Goal: Task Accomplishment & Management: Complete application form

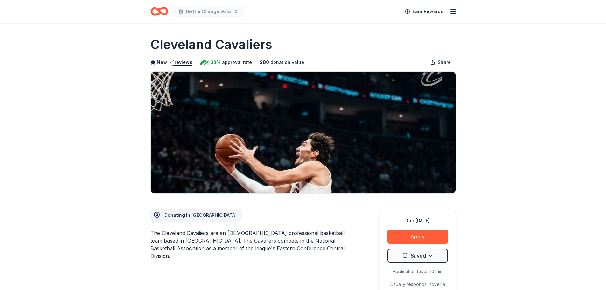
click at [165, 11] on icon "Home" at bounding box center [160, 11] width 18 height 15
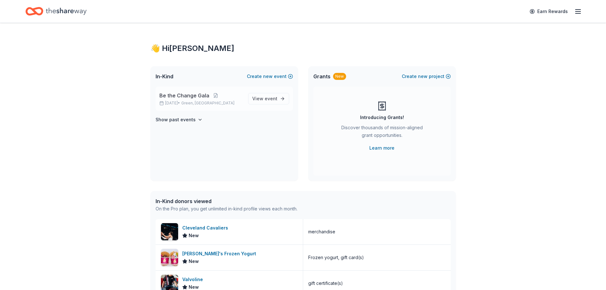
click at [187, 96] on span "Be the Change Gala" at bounding box center [184, 96] width 50 height 8
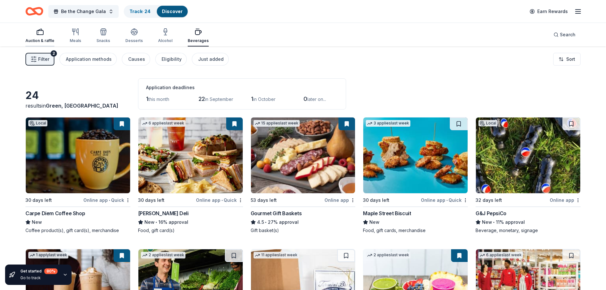
click at [45, 39] on div "Auction & raffle" at bounding box center [39, 40] width 29 height 5
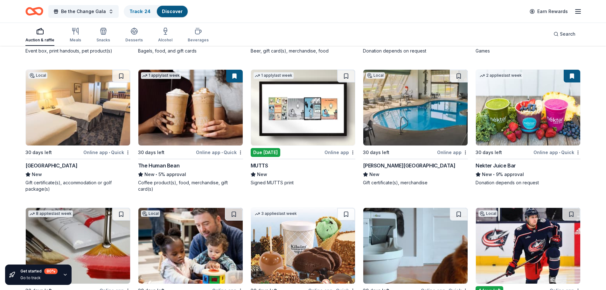
scroll to position [2095, 0]
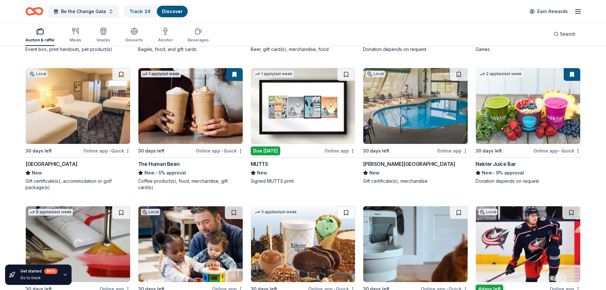
click at [298, 103] on img at bounding box center [303, 106] width 104 height 76
click at [407, 164] on div "Hueston Woods Lodge" at bounding box center [409, 164] width 92 height 8
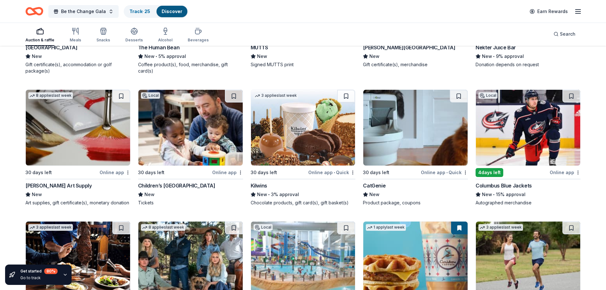
scroll to position [2223, 0]
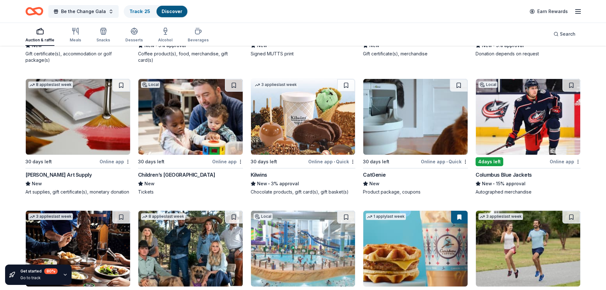
click at [167, 173] on div "Children’s Museum of Cleveland" at bounding box center [176, 175] width 77 height 8
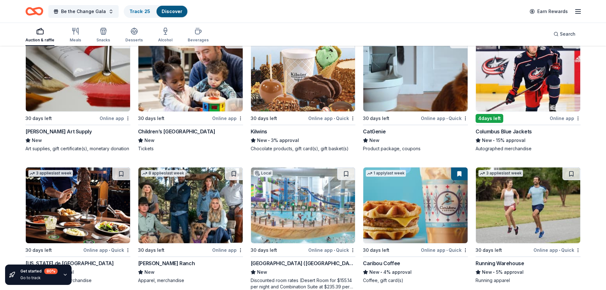
scroll to position [2254, 0]
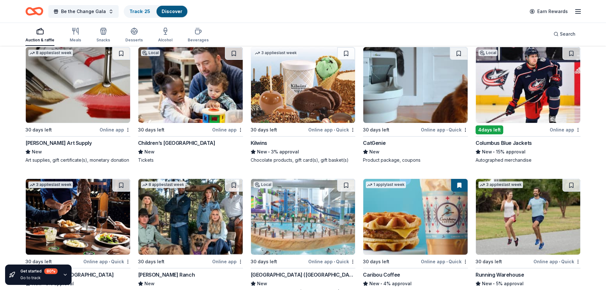
click at [522, 90] on img at bounding box center [528, 85] width 104 height 76
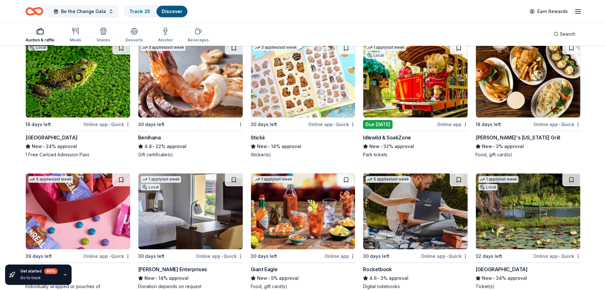
scroll to position [2541, 0]
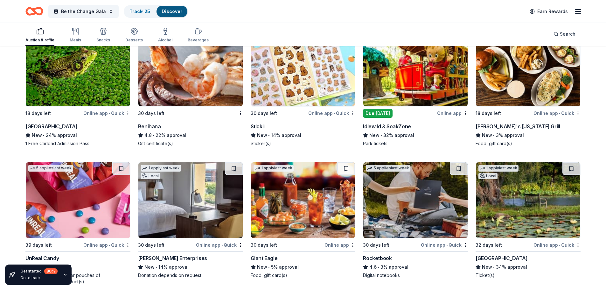
click at [142, 127] on div "Benihana" at bounding box center [149, 127] width 23 height 8
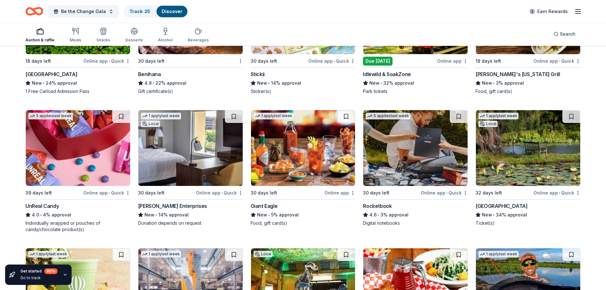
scroll to position [2605, 0]
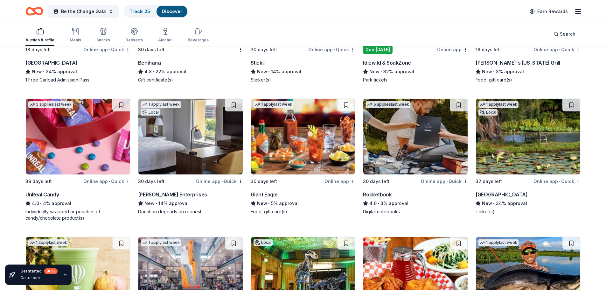
click at [170, 193] on div "Scott Enterprises" at bounding box center [172, 195] width 69 height 8
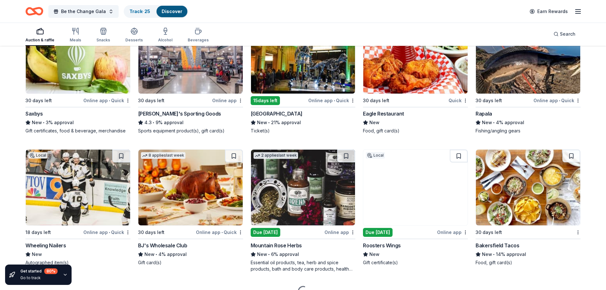
scroll to position [2827, 0]
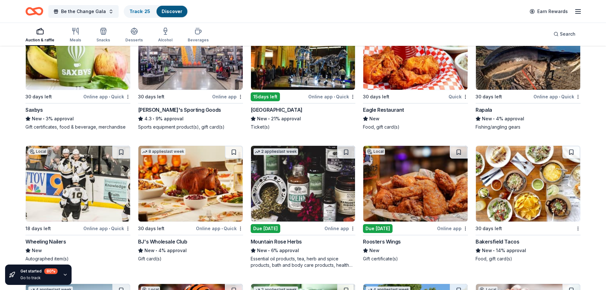
click at [285, 109] on div "Cincinnati Museum Center" at bounding box center [277, 110] width 52 height 8
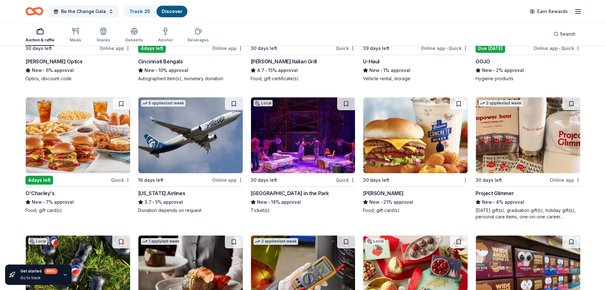
scroll to position [3177, 0]
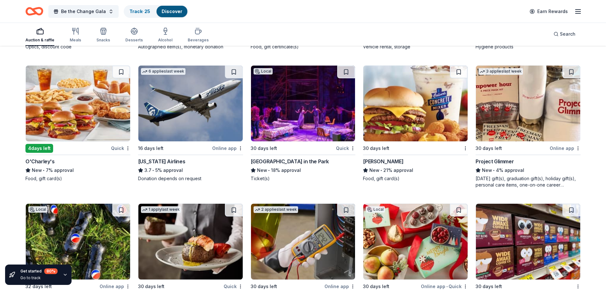
click at [291, 163] on div "Cincinnati Playhouse in the Park" at bounding box center [290, 162] width 78 height 8
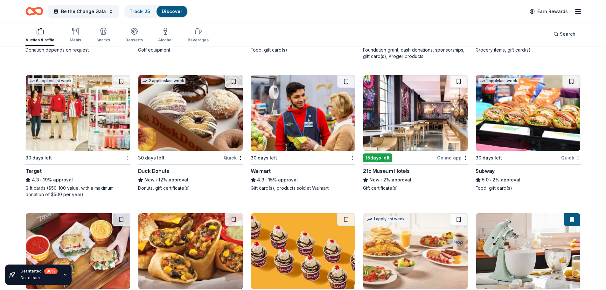
scroll to position [3863, 0]
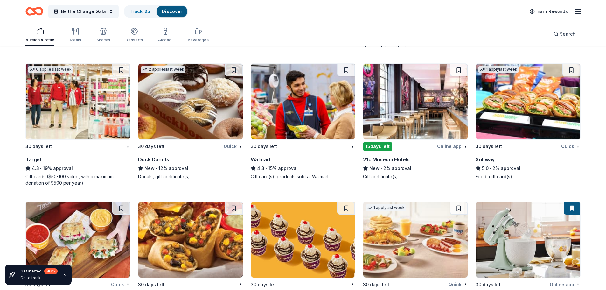
click at [389, 156] on div "21c Museum Hotels" at bounding box center [386, 160] width 46 height 8
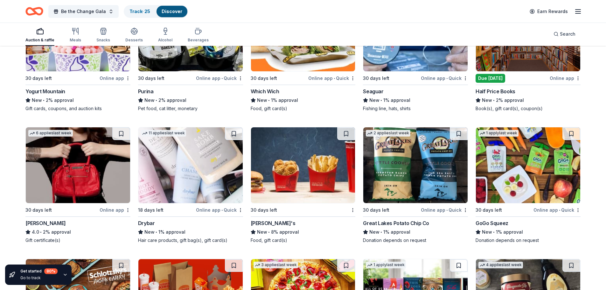
scroll to position [4371, 0]
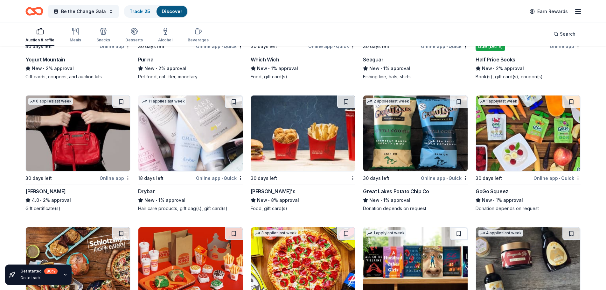
click at [393, 190] on div "Great Lakes Potato Chip Co" at bounding box center [396, 191] width 66 height 8
click at [413, 161] on img at bounding box center [415, 133] width 104 height 76
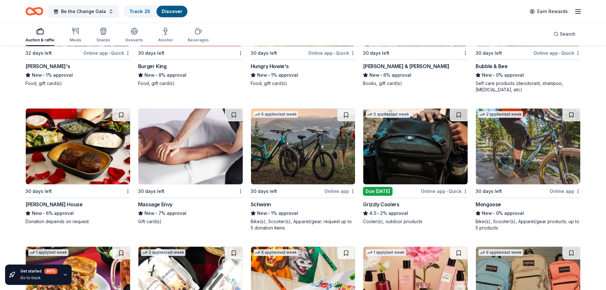
scroll to position [4658, 0]
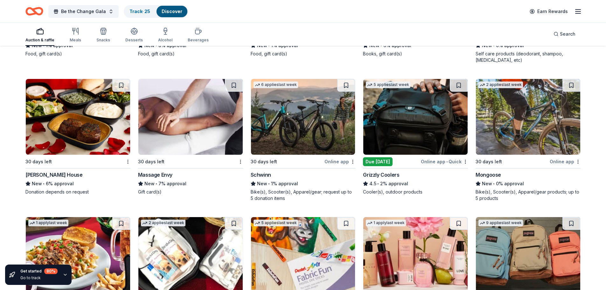
click at [302, 137] on img at bounding box center [303, 117] width 104 height 76
click at [61, 175] on div "Ruth's Chris Steak House" at bounding box center [53, 175] width 57 height 8
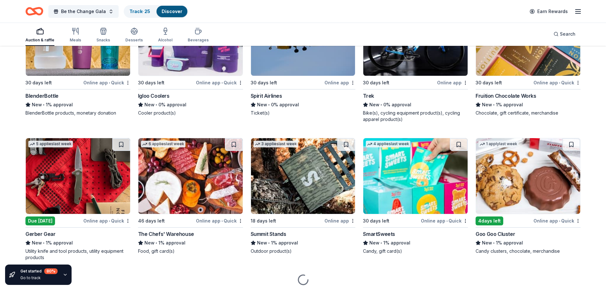
scroll to position [5304, 0]
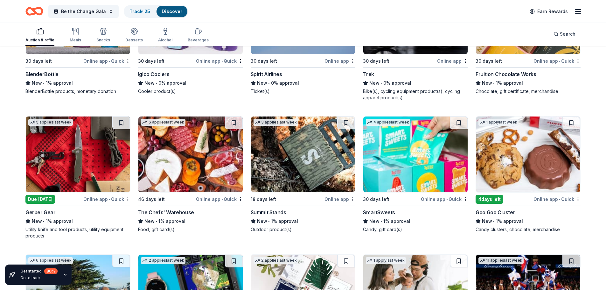
click at [493, 212] on div "Goo Goo Cluster" at bounding box center [495, 212] width 39 height 8
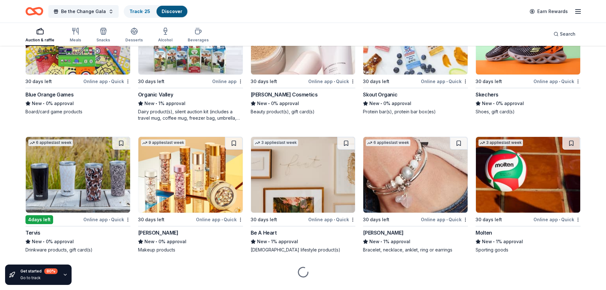
scroll to position [6114, 0]
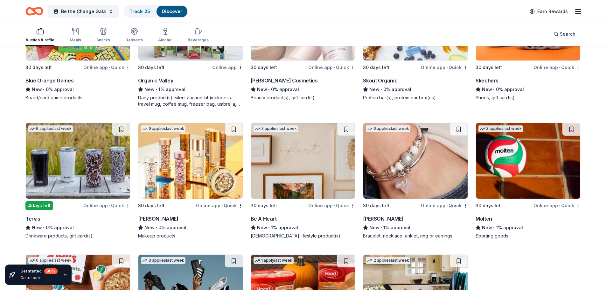
click at [32, 219] on div "Tervis" at bounding box center [32, 219] width 15 height 8
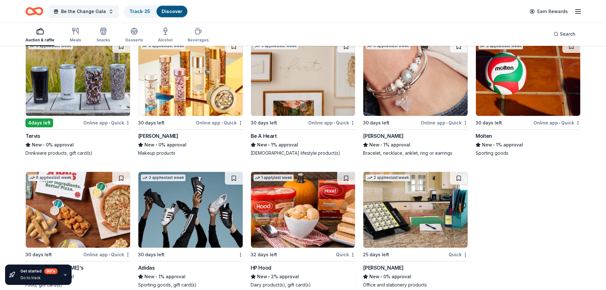
scroll to position [6207, 0]
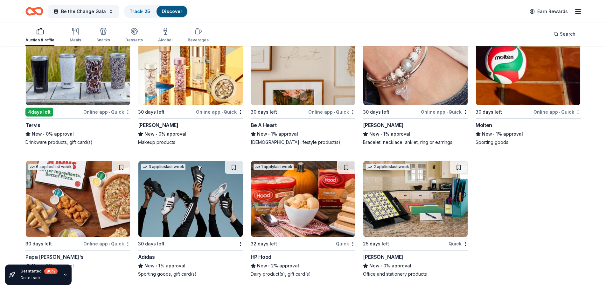
click at [156, 262] on div "New • 1% approval" at bounding box center [190, 266] width 105 height 8
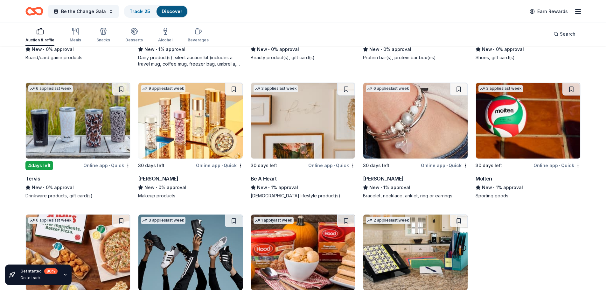
scroll to position [6144, 0]
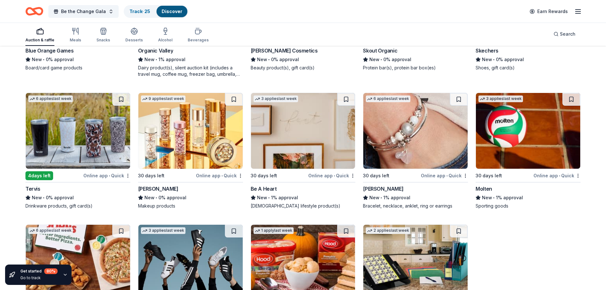
click at [269, 189] on div "Be A Heart" at bounding box center [264, 189] width 26 height 8
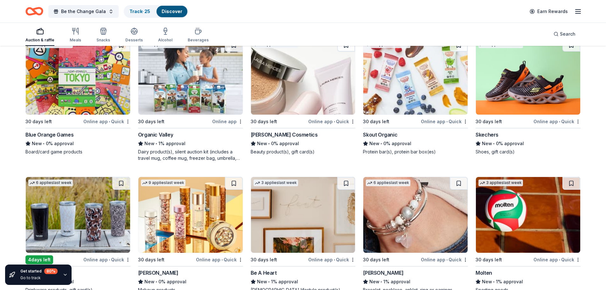
scroll to position [6048, 0]
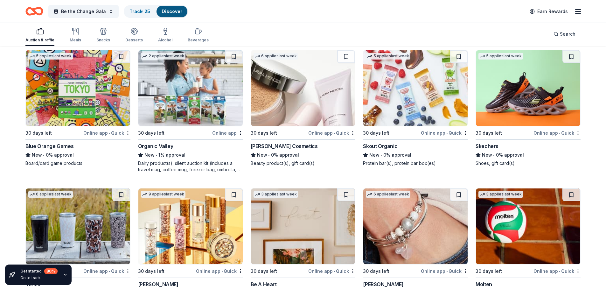
click at [539, 104] on img at bounding box center [528, 88] width 104 height 76
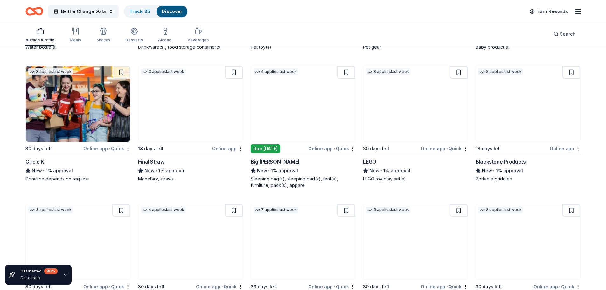
scroll to position [5762, 0]
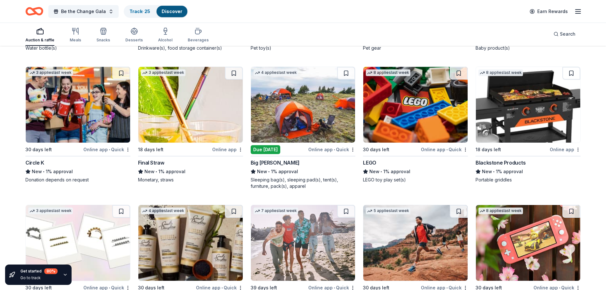
click at [158, 164] on div "Final Straw" at bounding box center [151, 163] width 26 height 8
click at [380, 149] on div "30 days left" at bounding box center [376, 150] width 26 height 8
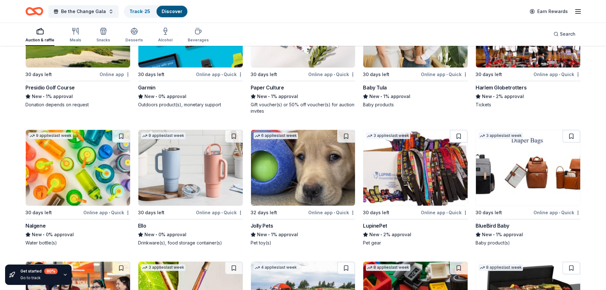
scroll to position [5571, 0]
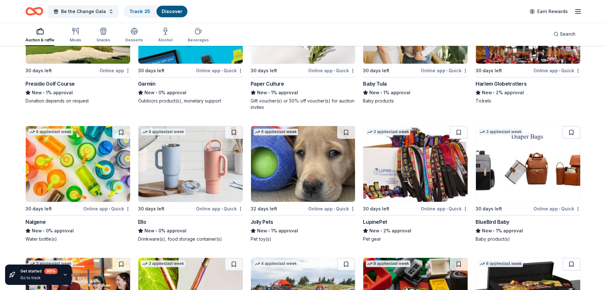
click at [503, 165] on img at bounding box center [528, 164] width 104 height 76
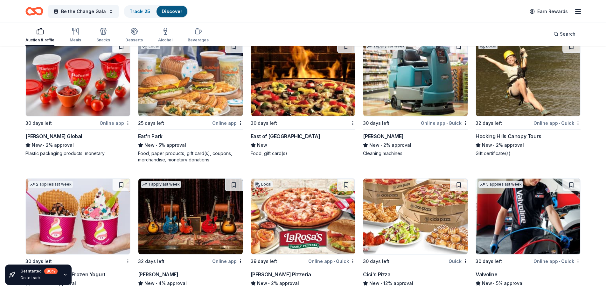
scroll to position [3471, 0]
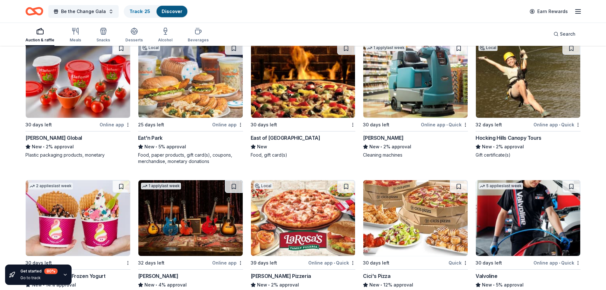
click at [301, 92] on img at bounding box center [303, 80] width 104 height 76
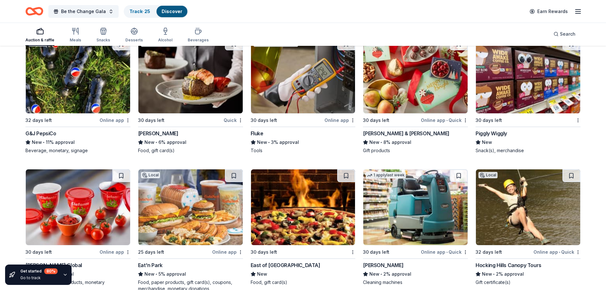
scroll to position [3312, 0]
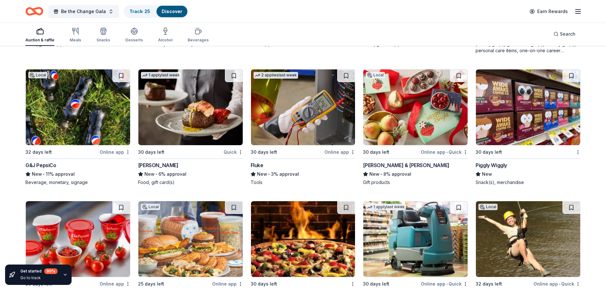
click at [417, 102] on img at bounding box center [415, 107] width 104 height 76
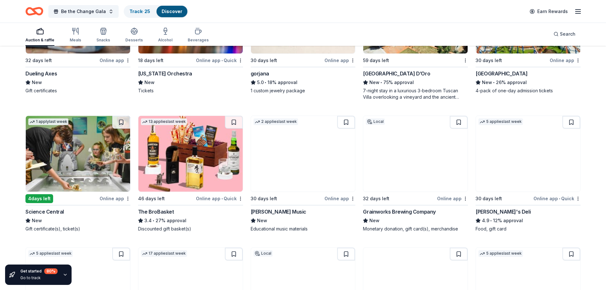
scroll to position [1211, 0]
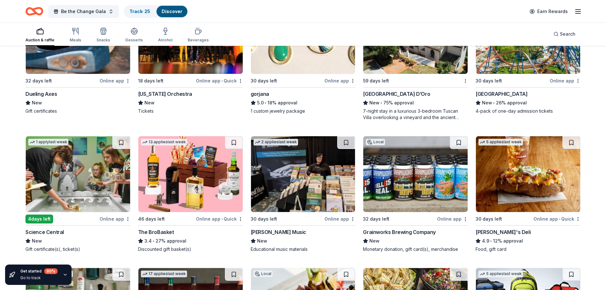
click at [37, 230] on div "Science Central" at bounding box center [44, 232] width 39 height 8
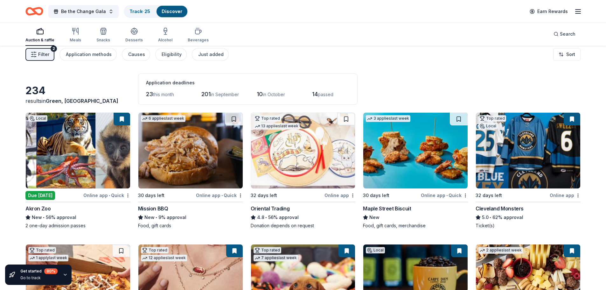
scroll to position [0, 0]
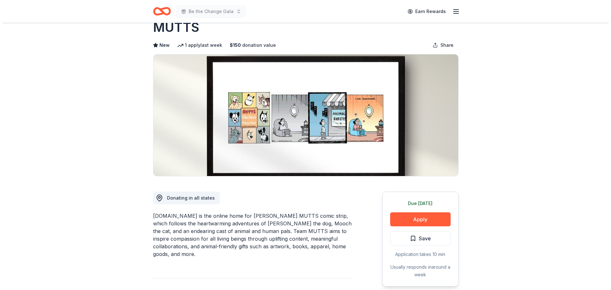
scroll to position [32, 0]
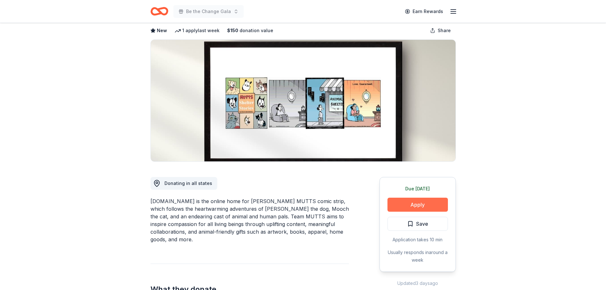
click at [418, 207] on button "Apply" at bounding box center [418, 205] width 60 height 14
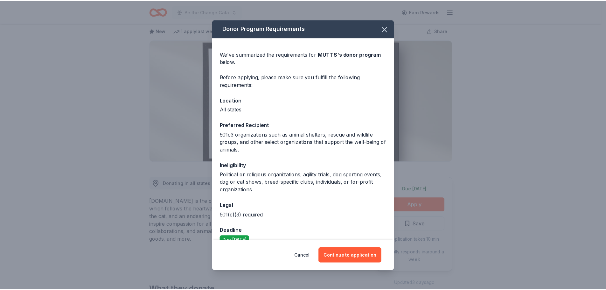
scroll to position [12, 0]
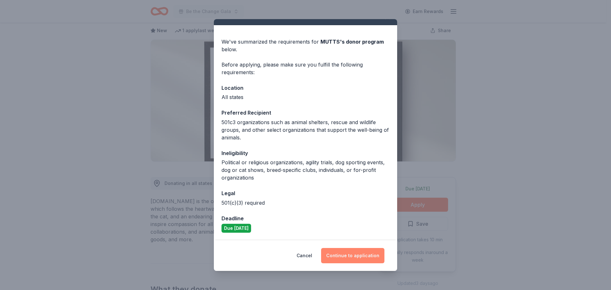
click at [357, 256] on button "Continue to application" at bounding box center [352, 255] width 63 height 15
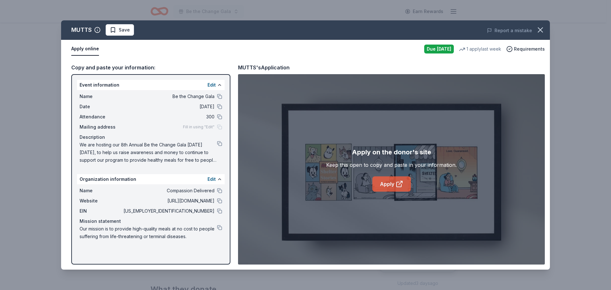
click at [390, 183] on link "Apply" at bounding box center [391, 183] width 39 height 15
click at [220, 144] on button at bounding box center [219, 143] width 5 height 5
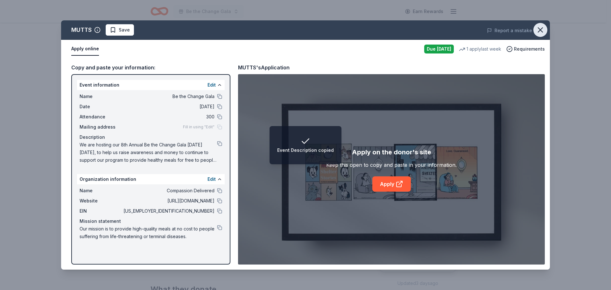
click at [541, 30] on icon "button" at bounding box center [540, 29] width 9 height 9
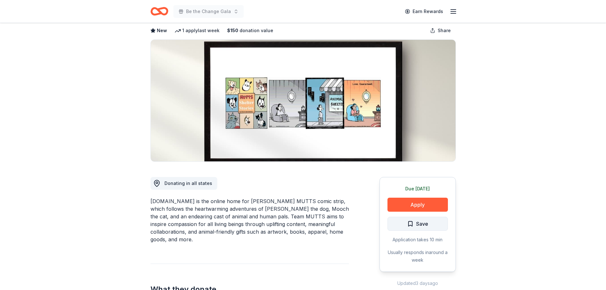
click at [411, 225] on span "Save" at bounding box center [417, 224] width 21 height 8
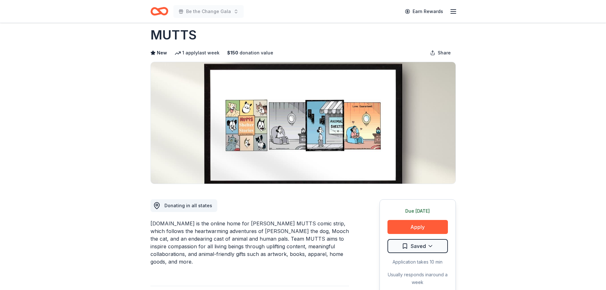
scroll to position [0, 0]
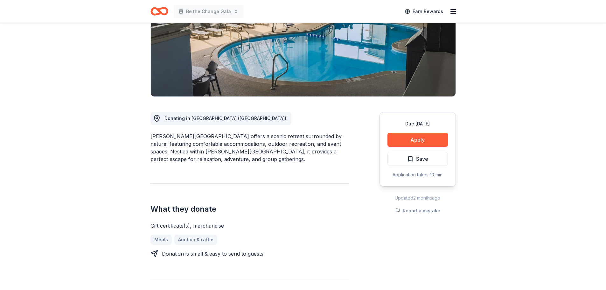
scroll to position [95, 0]
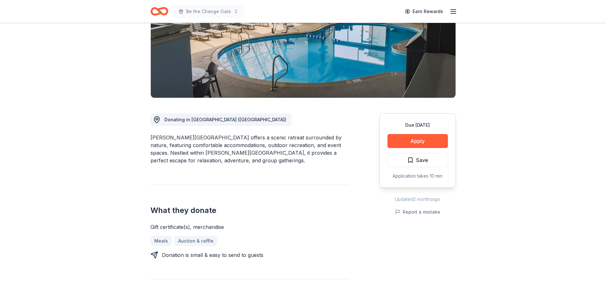
drag, startPoint x: 230, startPoint y: 153, endPoint x: 182, endPoint y: 152, distance: 47.7
click at [182, 152] on div "Hueston Woods Lodge offers a scenic retreat surrounded by nature, featuring com…" at bounding box center [250, 149] width 199 height 31
click at [230, 152] on div "Hueston Woods Lodge offers a scenic retreat surrounded by nature, featuring com…" at bounding box center [250, 149] width 199 height 31
drag, startPoint x: 230, startPoint y: 152, endPoint x: 207, endPoint y: 151, distance: 23.5
click at [207, 151] on div "Hueston Woods Lodge offers a scenic retreat surrounded by nature, featuring com…" at bounding box center [250, 149] width 199 height 31
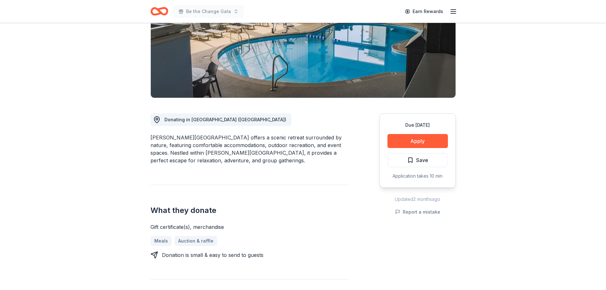
click at [207, 151] on div "Hueston Woods Lodge offers a scenic retreat surrounded by nature, featuring com…" at bounding box center [250, 149] width 199 height 31
drag, startPoint x: 164, startPoint y: 151, endPoint x: 173, endPoint y: 151, distance: 9.2
click at [172, 151] on div "Hueston Woods Lodge offers a scenic retreat surrounded by nature, featuring com…" at bounding box center [250, 149] width 199 height 31
click at [417, 140] on button "Apply" at bounding box center [418, 141] width 60 height 14
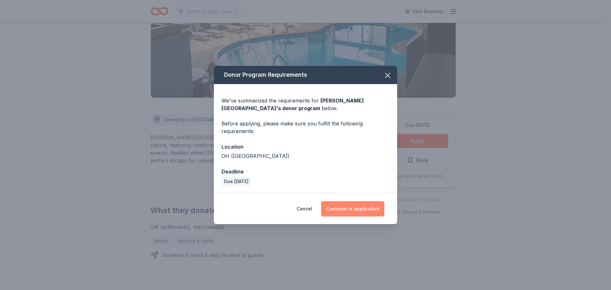
click at [357, 207] on button "Continue to application" at bounding box center [352, 208] width 63 height 15
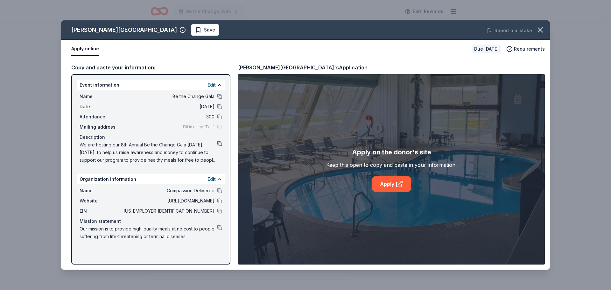
click at [219, 144] on button at bounding box center [219, 143] width 5 height 5
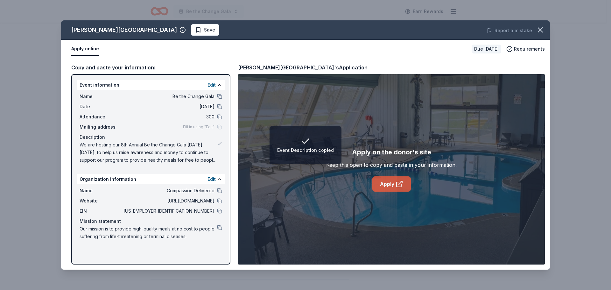
click at [382, 184] on link "Apply" at bounding box center [391, 183] width 39 height 15
click at [219, 144] on button at bounding box center [219, 143] width 5 height 5
click at [540, 28] on icon "button" at bounding box center [540, 29] width 9 height 9
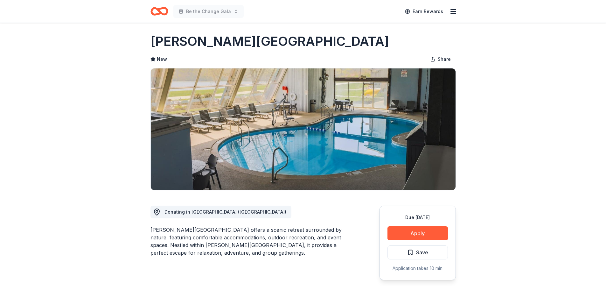
scroll to position [0, 0]
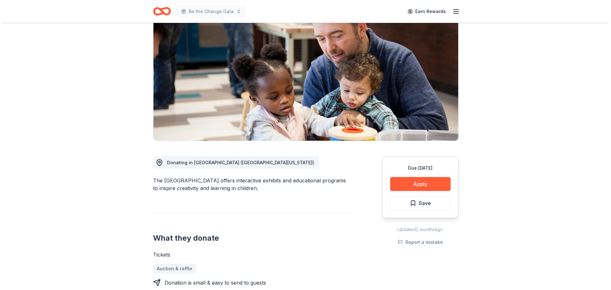
scroll to position [64, 0]
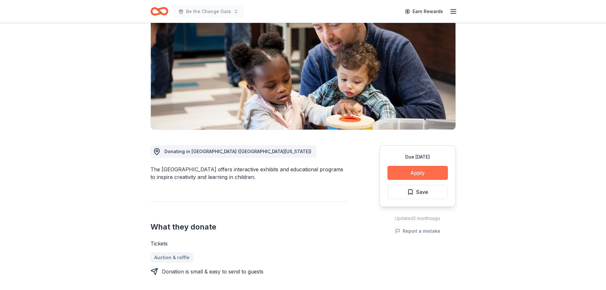
click at [419, 173] on button "Apply" at bounding box center [418, 173] width 60 height 14
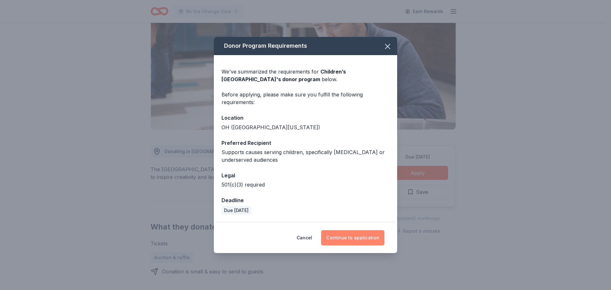
click at [350, 233] on button "Continue to application" at bounding box center [352, 237] width 63 height 15
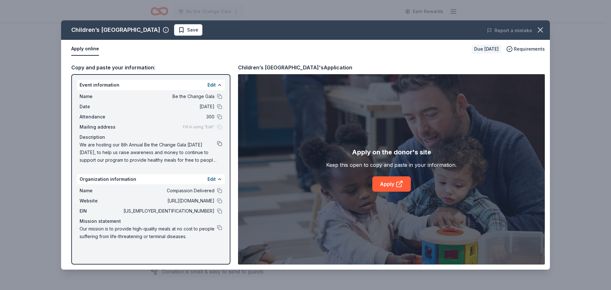
click at [220, 143] on button at bounding box center [219, 143] width 5 height 5
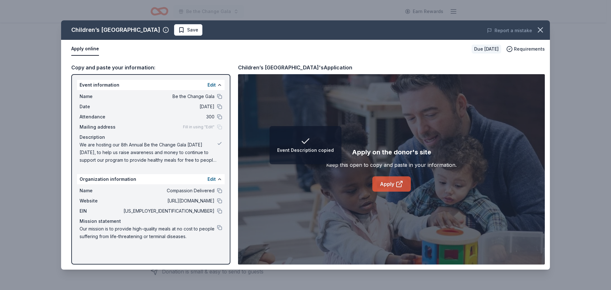
click at [391, 184] on link "Apply" at bounding box center [391, 183] width 39 height 15
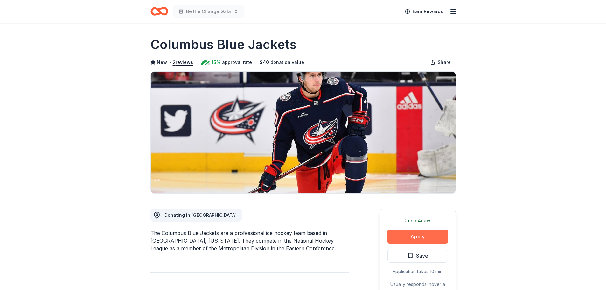
click at [409, 234] on button "Apply" at bounding box center [418, 236] width 60 height 14
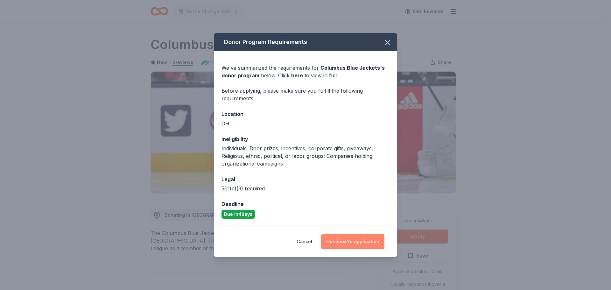
click at [345, 242] on button "Continue to application" at bounding box center [352, 241] width 63 height 15
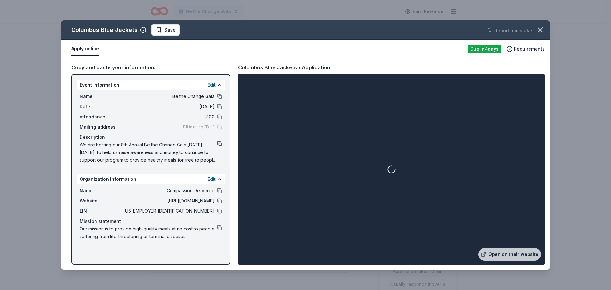
click at [219, 141] on button at bounding box center [219, 143] width 5 height 5
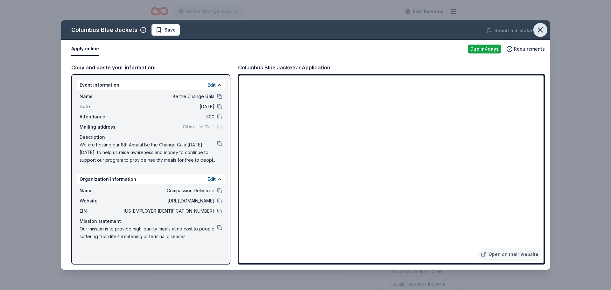
click at [537, 32] on icon "button" at bounding box center [540, 29] width 9 height 9
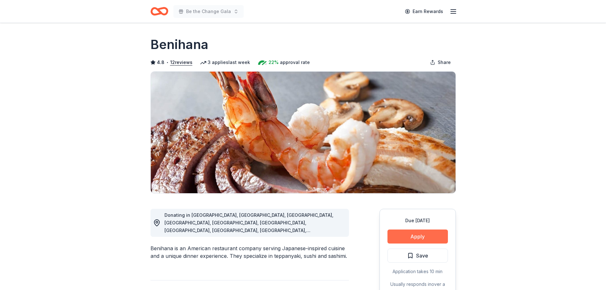
click at [436, 237] on button "Apply" at bounding box center [418, 236] width 60 height 14
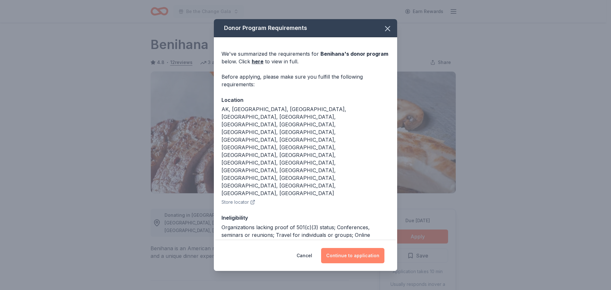
click at [355, 251] on button "Continue to application" at bounding box center [352, 255] width 63 height 15
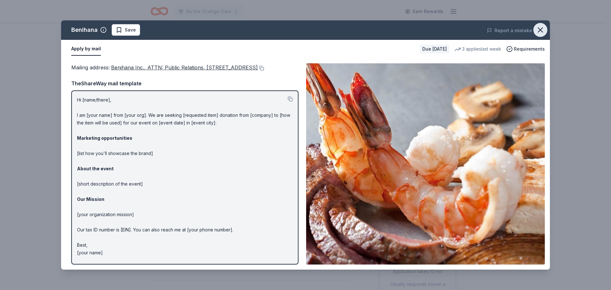
click at [543, 29] on icon "button" at bounding box center [540, 29] width 9 height 9
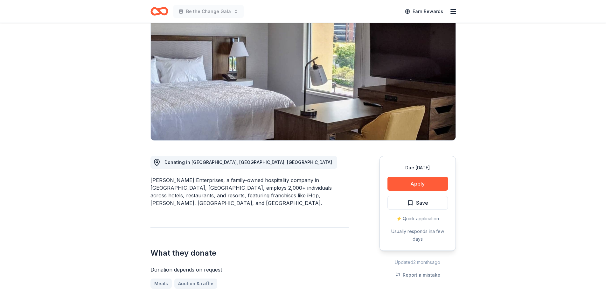
scroll to position [64, 0]
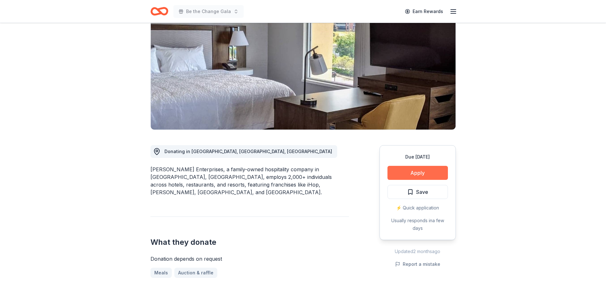
click at [418, 172] on button "Apply" at bounding box center [418, 173] width 60 height 14
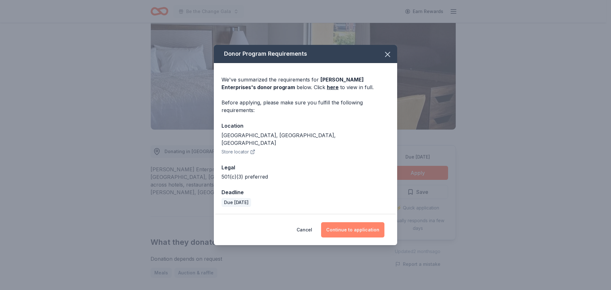
click at [354, 227] on button "Continue to application" at bounding box center [352, 229] width 63 height 15
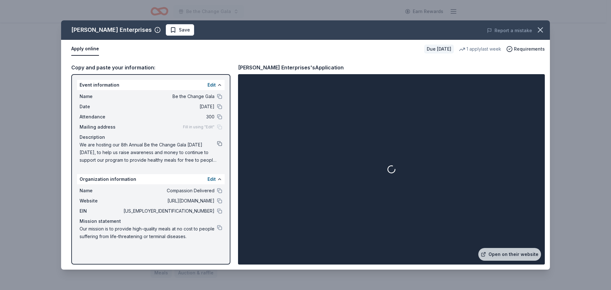
click at [220, 144] on button at bounding box center [219, 143] width 5 height 5
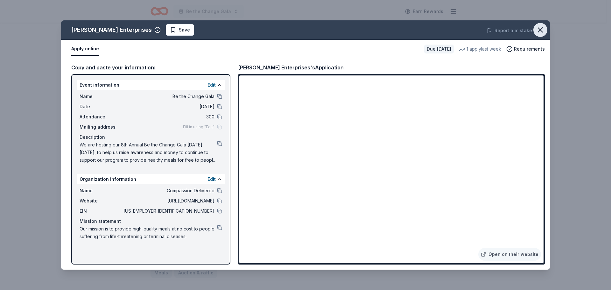
click at [543, 27] on icon "button" at bounding box center [540, 29] width 9 height 9
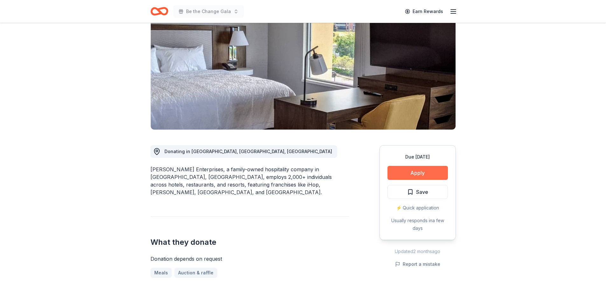
click at [418, 172] on button "Apply" at bounding box center [418, 173] width 60 height 14
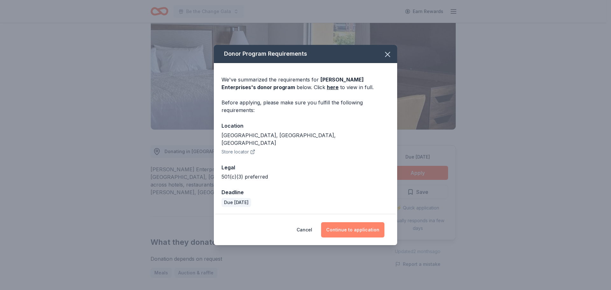
click at [332, 226] on button "Continue to application" at bounding box center [352, 229] width 63 height 15
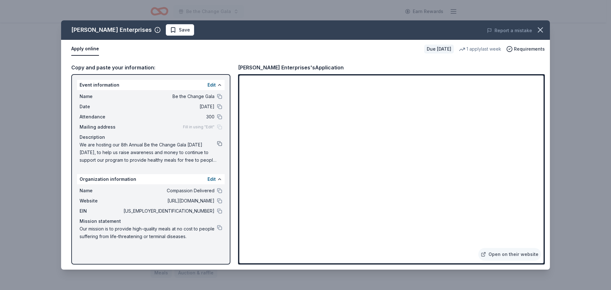
click at [218, 144] on button at bounding box center [219, 143] width 5 height 5
click at [537, 27] on icon "button" at bounding box center [540, 29] width 9 height 9
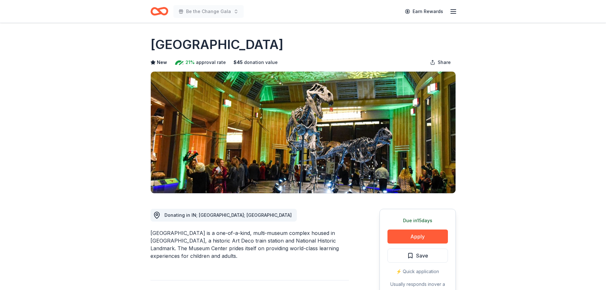
scroll to position [32, 0]
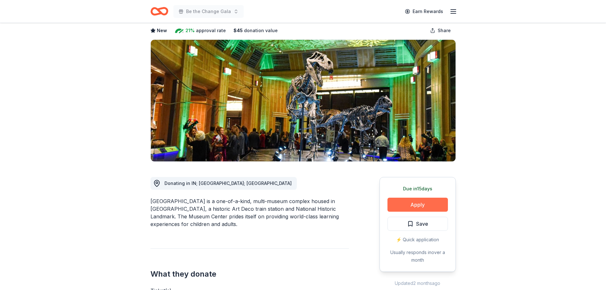
click at [407, 207] on button "Apply" at bounding box center [418, 205] width 60 height 14
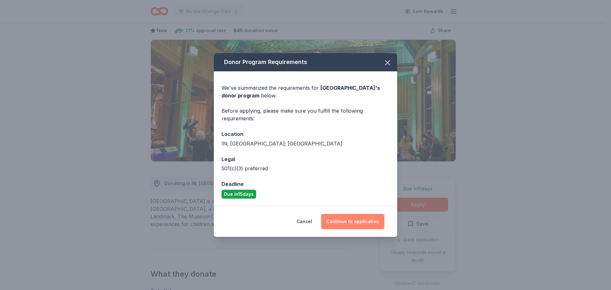
click at [362, 219] on button "Continue to application" at bounding box center [352, 221] width 63 height 15
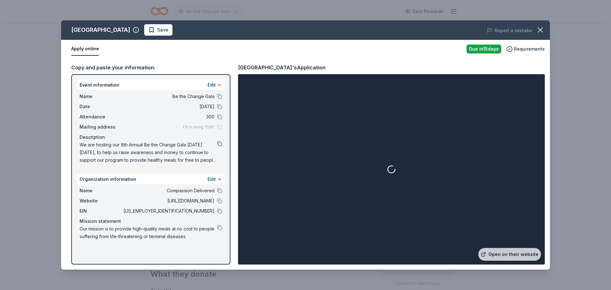
click at [219, 143] on button at bounding box center [219, 143] width 5 height 5
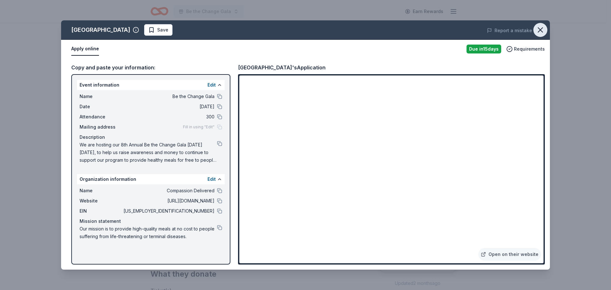
click at [539, 29] on icon "button" at bounding box center [540, 29] width 9 height 9
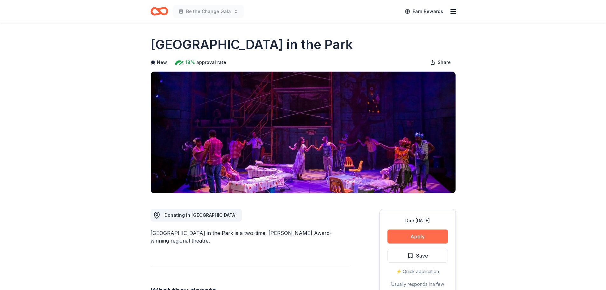
click at [422, 237] on button "Apply" at bounding box center [418, 236] width 60 height 14
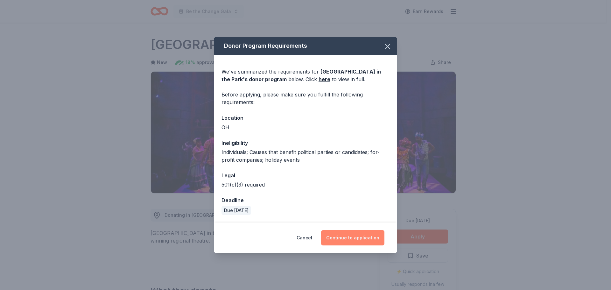
click at [358, 234] on button "Continue to application" at bounding box center [352, 237] width 63 height 15
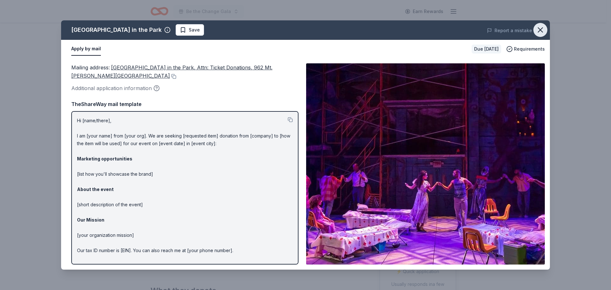
click at [544, 27] on icon "button" at bounding box center [540, 29] width 9 height 9
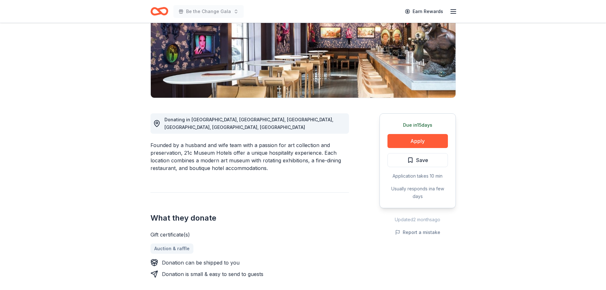
scroll to position [127, 0]
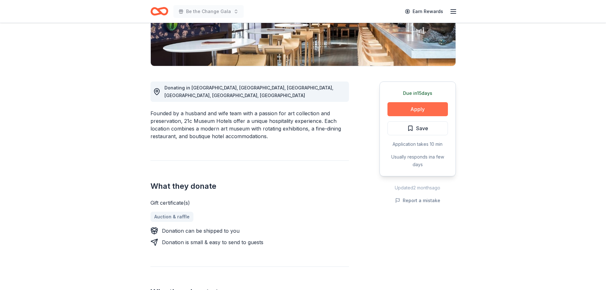
click at [411, 114] on button "Apply" at bounding box center [418, 109] width 60 height 14
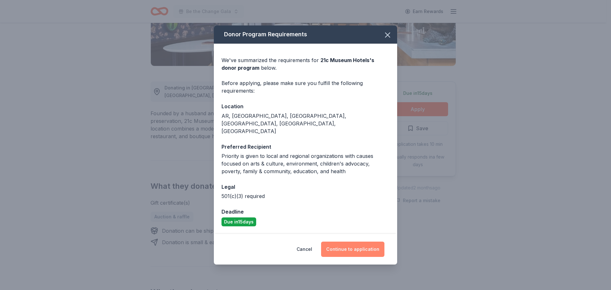
click at [345, 242] on button "Continue to application" at bounding box center [352, 249] width 63 height 15
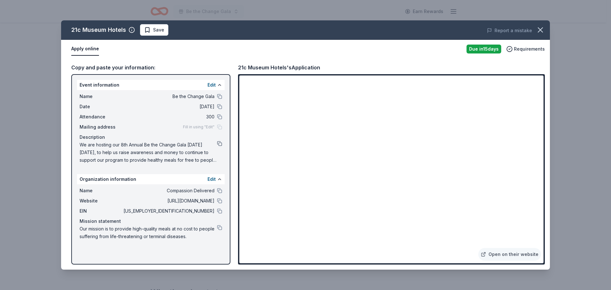
click at [220, 144] on button at bounding box center [219, 143] width 5 height 5
click at [539, 31] on icon "button" at bounding box center [540, 30] width 4 height 4
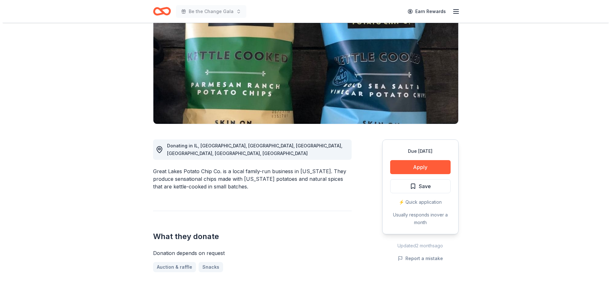
scroll to position [64, 0]
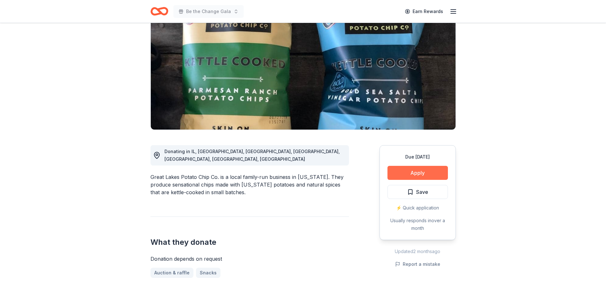
click at [420, 173] on button "Apply" at bounding box center [418, 173] width 60 height 14
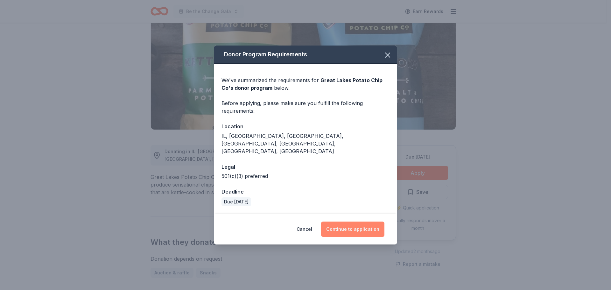
click at [359, 221] on button "Continue to application" at bounding box center [352, 228] width 63 height 15
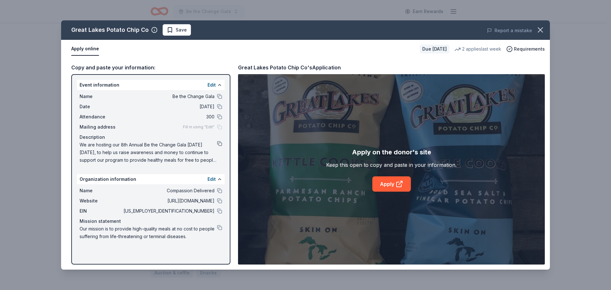
click at [220, 144] on button at bounding box center [219, 143] width 5 height 5
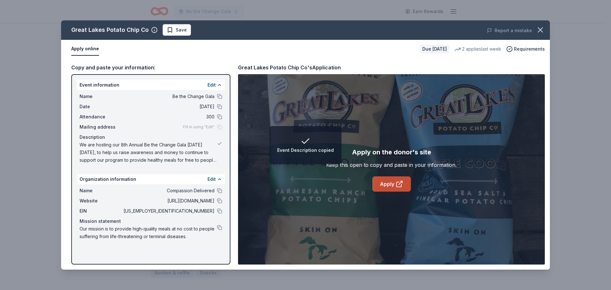
click at [395, 187] on link "Apply" at bounding box center [391, 183] width 39 height 15
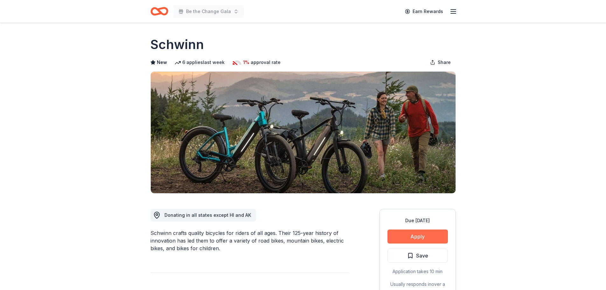
click at [417, 237] on button "Apply" at bounding box center [418, 236] width 60 height 14
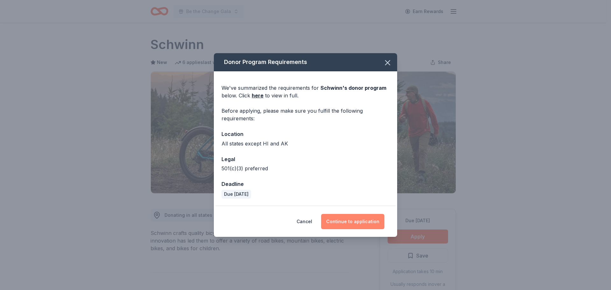
click at [344, 220] on button "Continue to application" at bounding box center [352, 221] width 63 height 15
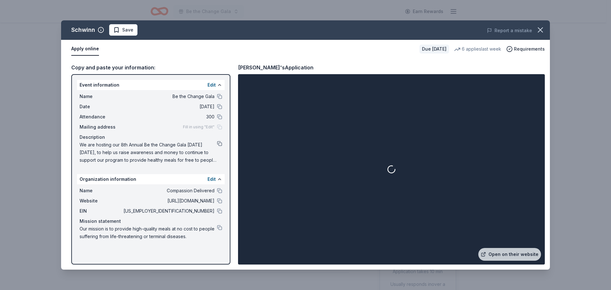
click at [219, 145] on button at bounding box center [219, 143] width 5 height 5
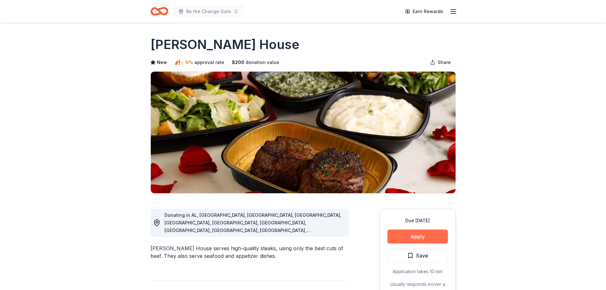
click at [417, 238] on button "Apply" at bounding box center [418, 236] width 60 height 14
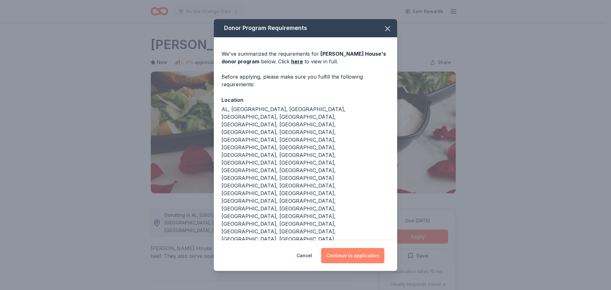
click at [348, 248] on button "Continue to application" at bounding box center [352, 255] width 63 height 15
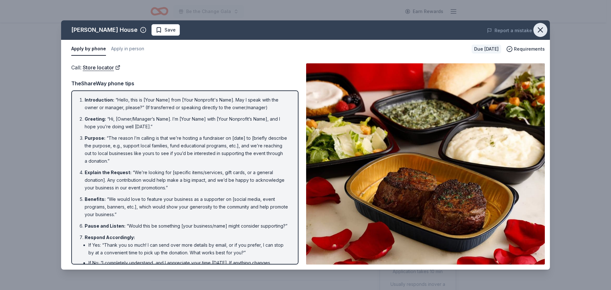
click at [537, 32] on icon "button" at bounding box center [540, 29] width 9 height 9
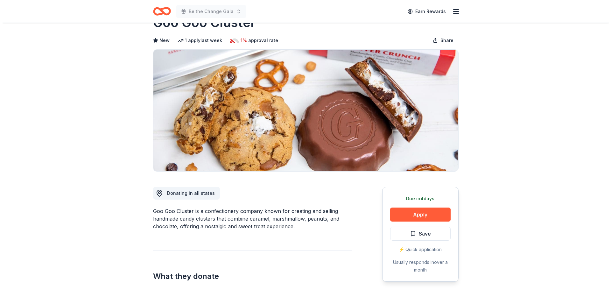
scroll to position [32, 0]
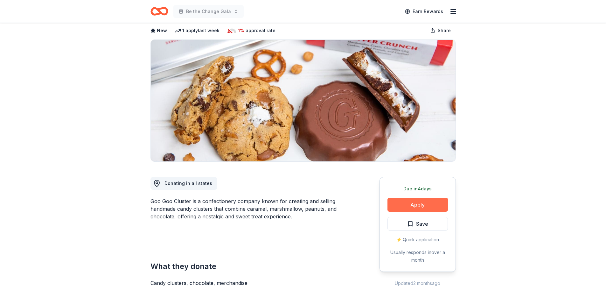
click at [417, 205] on button "Apply" at bounding box center [418, 205] width 60 height 14
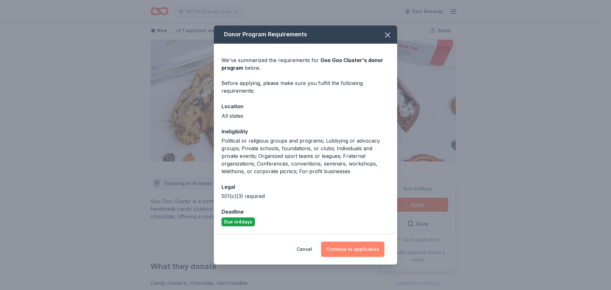
click at [361, 249] on button "Continue to application" at bounding box center [352, 249] width 63 height 15
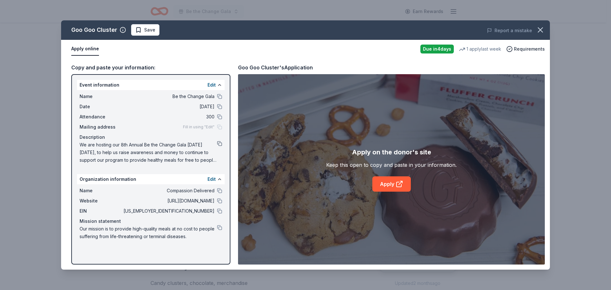
click at [220, 144] on button at bounding box center [219, 143] width 5 height 5
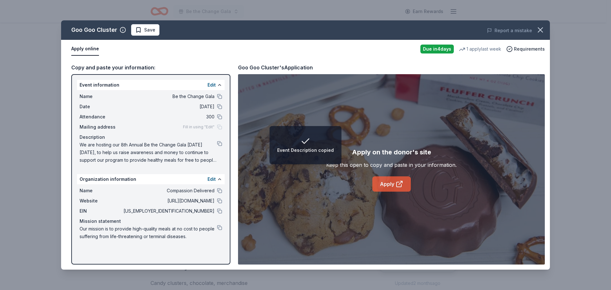
click at [392, 186] on link "Apply" at bounding box center [391, 183] width 39 height 15
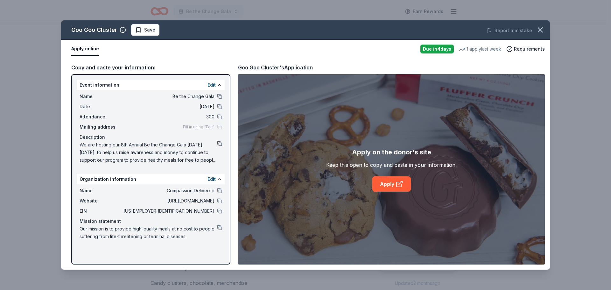
click at [221, 144] on button at bounding box center [219, 143] width 5 height 5
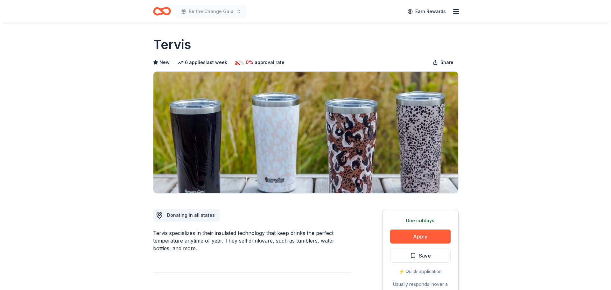
scroll to position [32, 0]
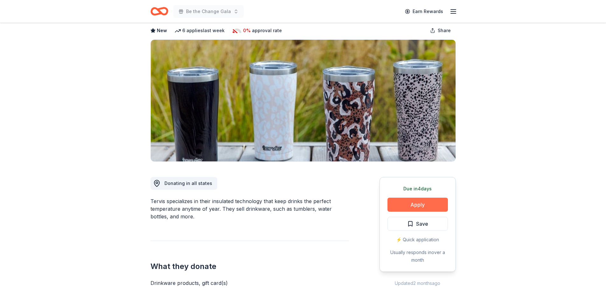
click at [416, 205] on button "Apply" at bounding box center [418, 205] width 60 height 14
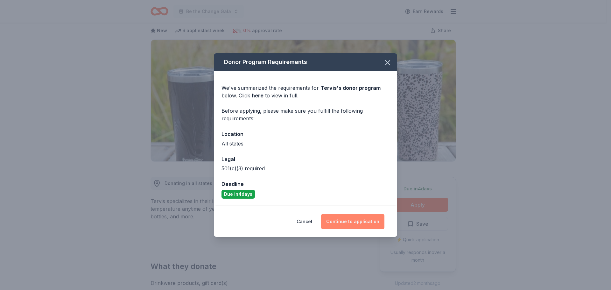
click at [356, 224] on button "Continue to application" at bounding box center [352, 221] width 63 height 15
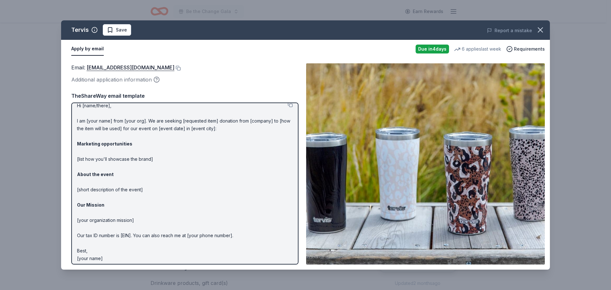
scroll to position [10, 0]
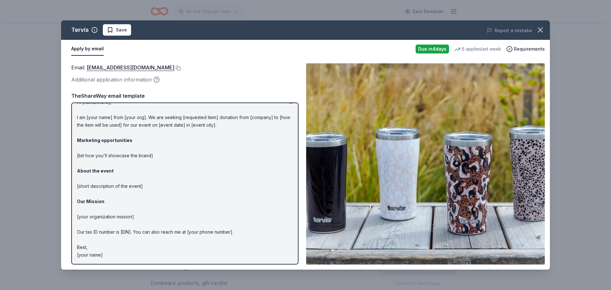
drag, startPoint x: 115, startPoint y: 256, endPoint x: 86, endPoint y: 162, distance: 99.1
click at [84, 172] on p "Hi [name/there], I am [your name] from [your org]. We are seeking [requested it…" at bounding box center [185, 178] width 216 height 160
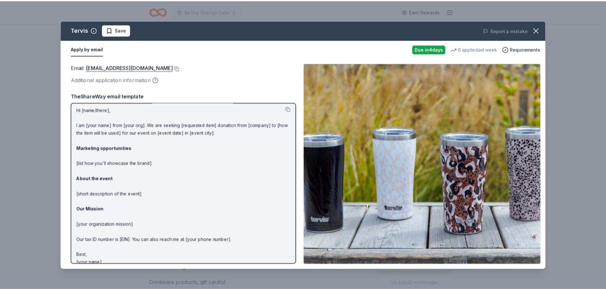
scroll to position [0, 0]
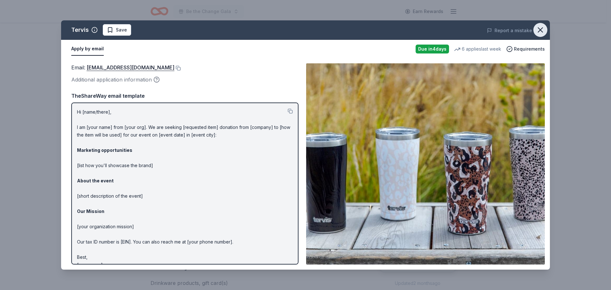
click at [536, 29] on icon "button" at bounding box center [540, 29] width 9 height 9
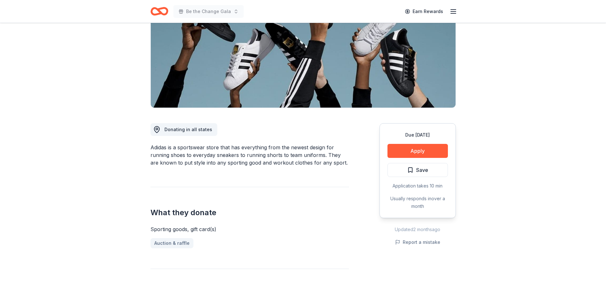
scroll to position [95, 0]
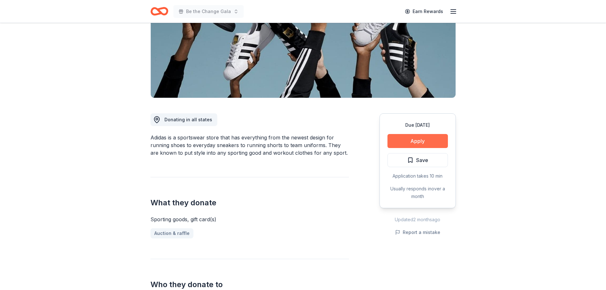
click at [419, 139] on button "Apply" at bounding box center [418, 141] width 60 height 14
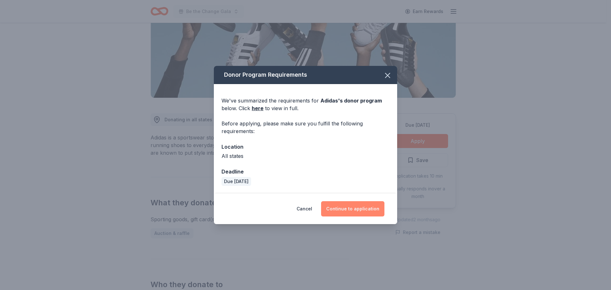
click at [338, 208] on button "Continue to application" at bounding box center [352, 208] width 63 height 15
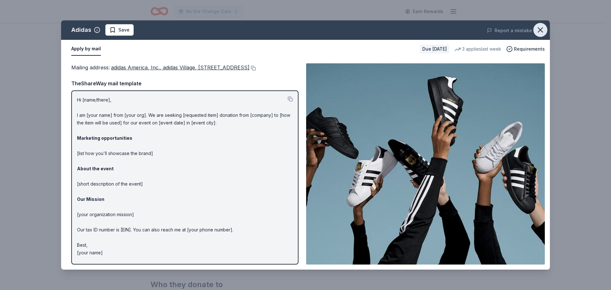
click at [537, 30] on icon "button" at bounding box center [540, 29] width 9 height 9
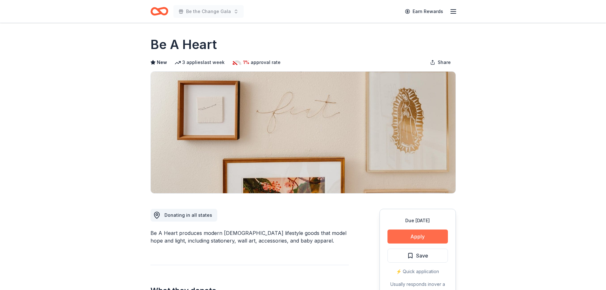
click at [421, 240] on button "Apply" at bounding box center [418, 236] width 60 height 14
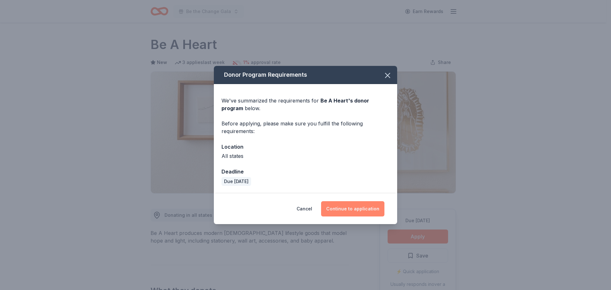
click at [362, 205] on button "Continue to application" at bounding box center [352, 208] width 63 height 15
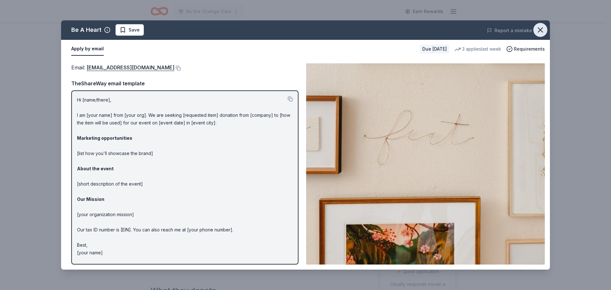
click at [536, 27] on icon "button" at bounding box center [540, 29] width 9 height 9
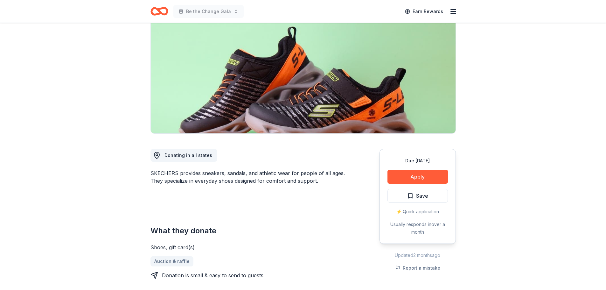
scroll to position [64, 0]
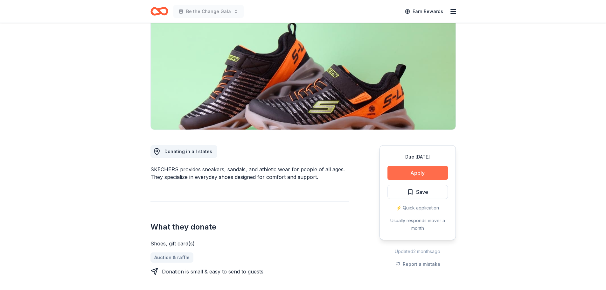
click at [398, 173] on button "Apply" at bounding box center [418, 173] width 60 height 14
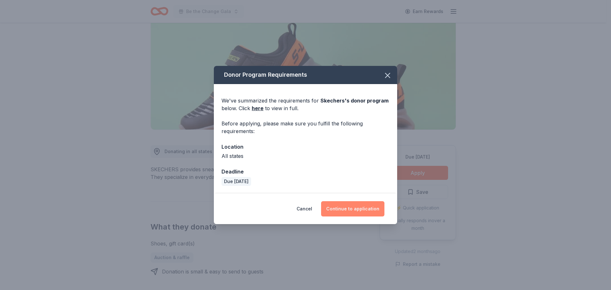
click at [366, 206] on button "Continue to application" at bounding box center [352, 208] width 63 height 15
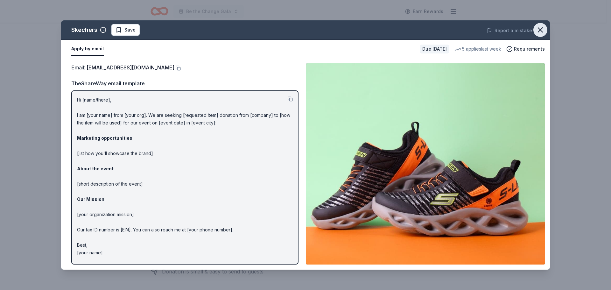
click at [541, 30] on icon "button" at bounding box center [540, 29] width 9 height 9
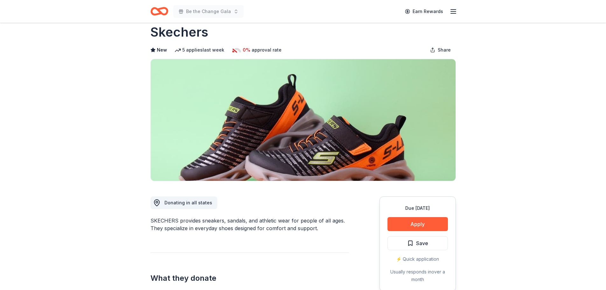
scroll to position [0, 0]
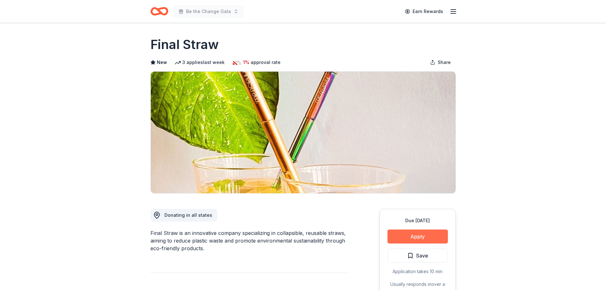
click at [414, 231] on button "Apply" at bounding box center [418, 236] width 60 height 14
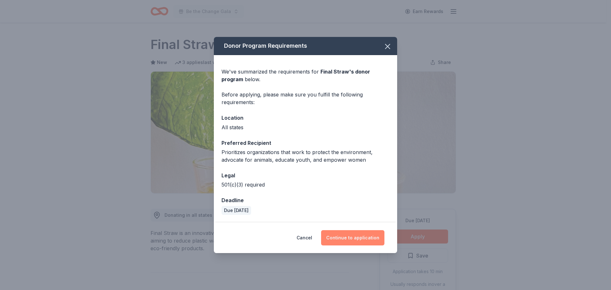
click at [337, 238] on button "Continue to application" at bounding box center [352, 237] width 63 height 15
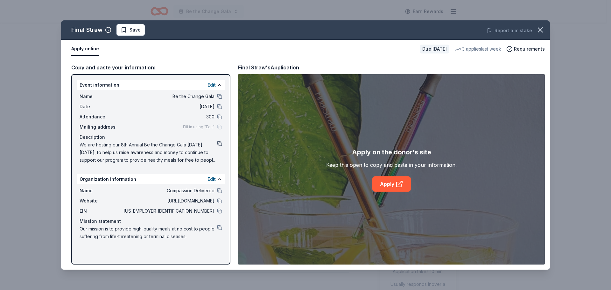
click at [218, 144] on button at bounding box center [219, 143] width 5 height 5
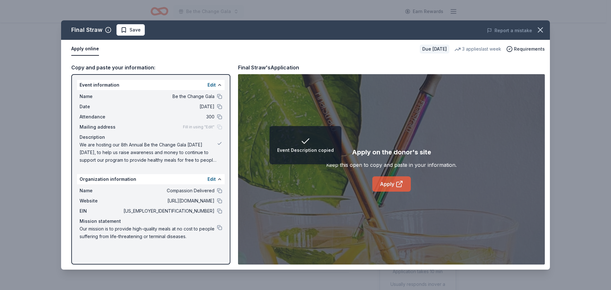
click at [389, 179] on link "Apply" at bounding box center [391, 183] width 39 height 15
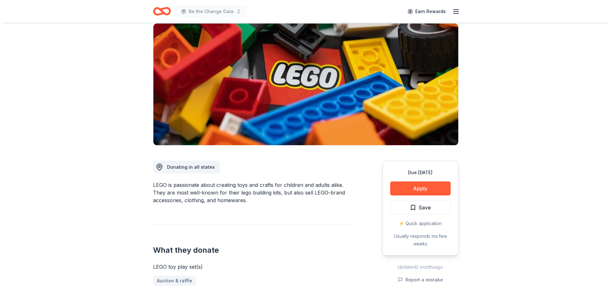
scroll to position [64, 0]
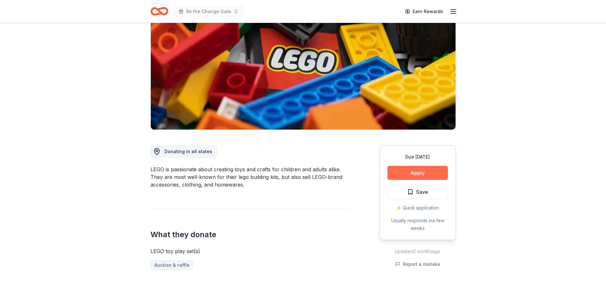
click at [428, 170] on button "Apply" at bounding box center [418, 173] width 60 height 14
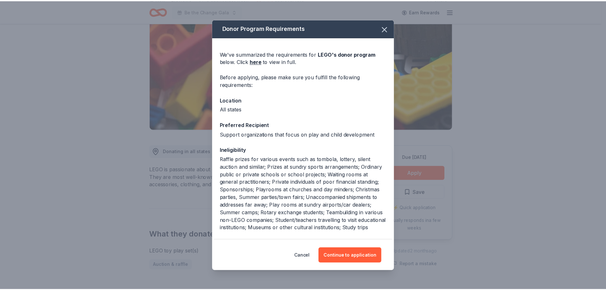
scroll to position [32, 0]
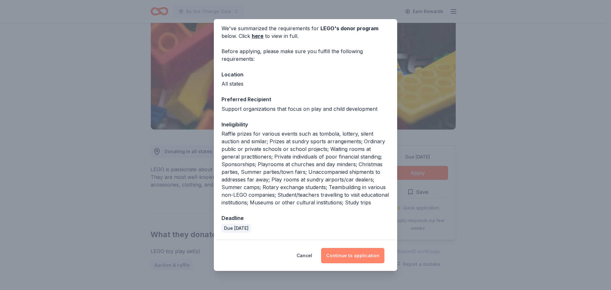
click at [359, 253] on button "Continue to application" at bounding box center [352, 255] width 63 height 15
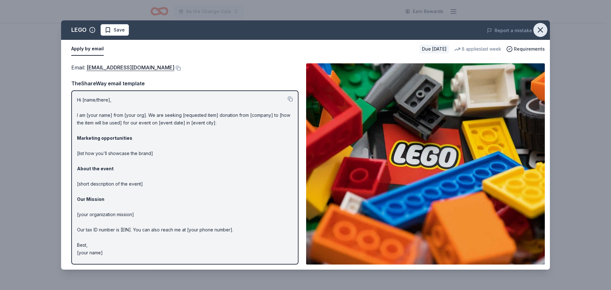
click at [538, 31] on icon "button" at bounding box center [540, 29] width 9 height 9
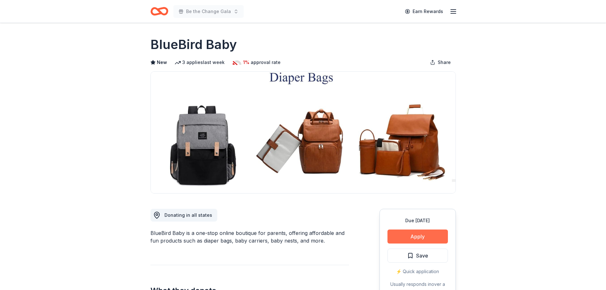
click at [430, 232] on button "Apply" at bounding box center [418, 236] width 60 height 14
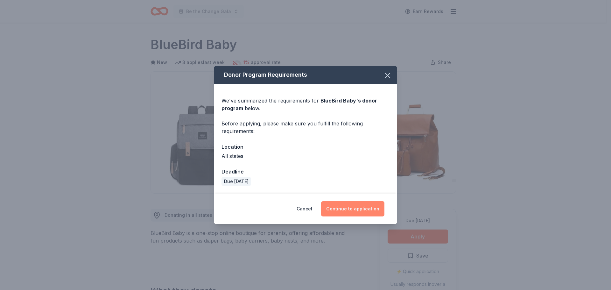
click at [361, 207] on button "Continue to application" at bounding box center [352, 208] width 63 height 15
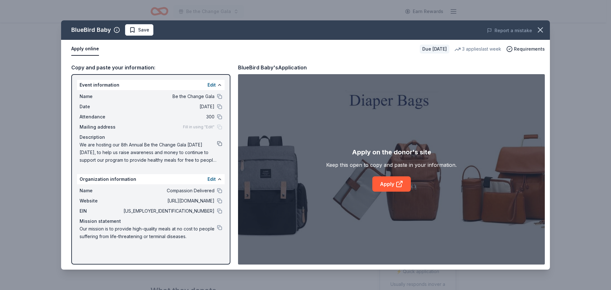
click at [218, 141] on button at bounding box center [219, 143] width 5 height 5
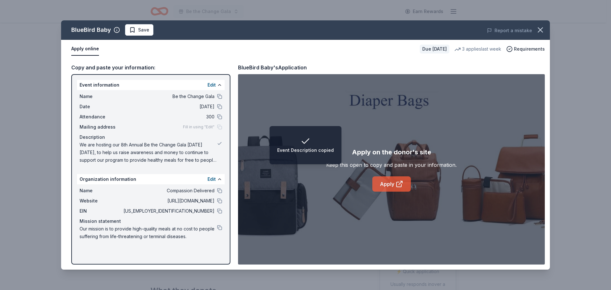
click at [387, 183] on link "Apply" at bounding box center [391, 183] width 39 height 15
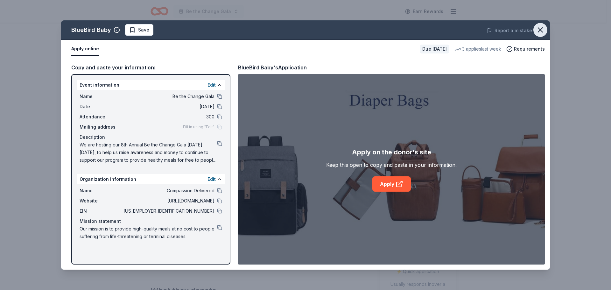
click at [540, 29] on icon "button" at bounding box center [540, 29] width 9 height 9
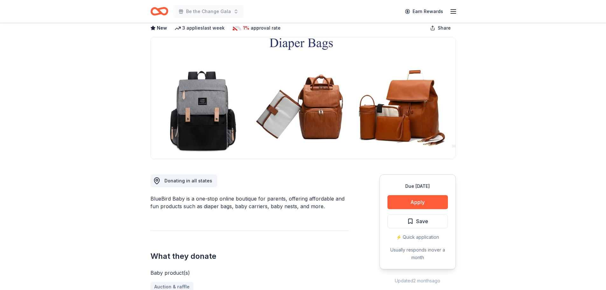
scroll to position [29, 0]
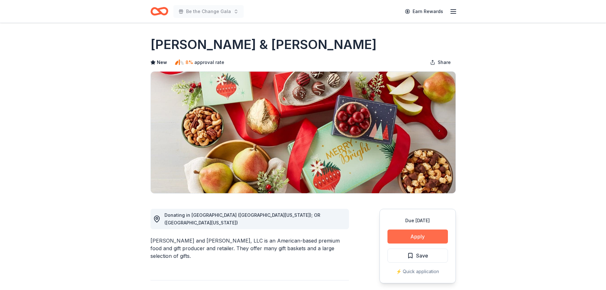
click at [400, 235] on button "Apply" at bounding box center [418, 236] width 60 height 14
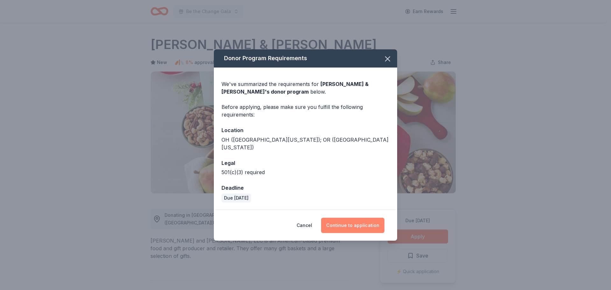
click at [342, 221] on button "Continue to application" at bounding box center [352, 225] width 63 height 15
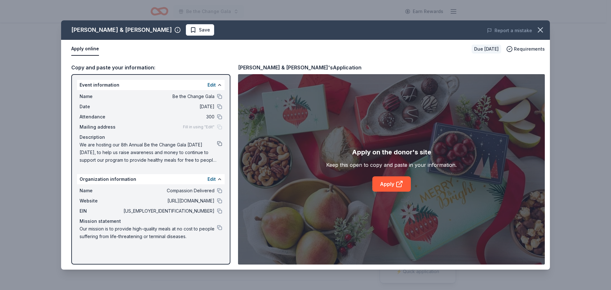
click at [221, 145] on button at bounding box center [219, 143] width 5 height 5
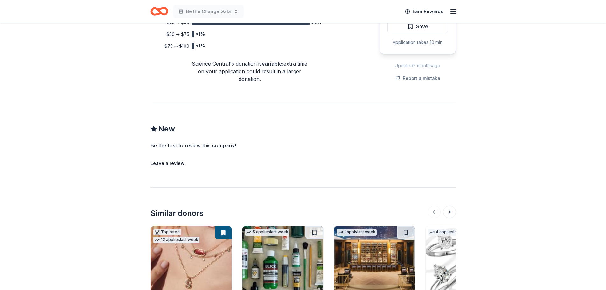
scroll to position [573, 0]
